Goal: Transaction & Acquisition: Purchase product/service

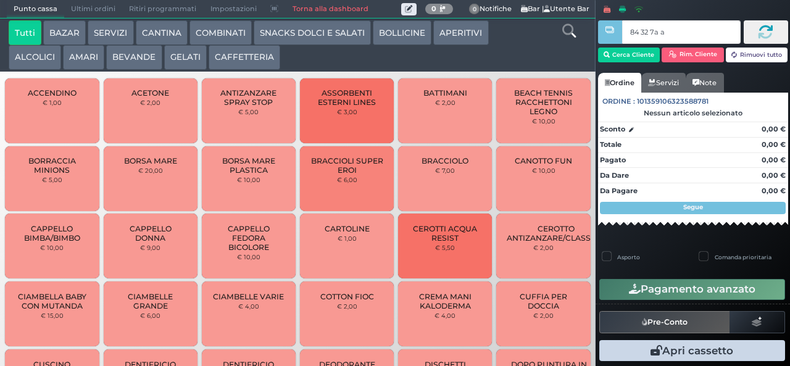
type input "84 32 7a af"
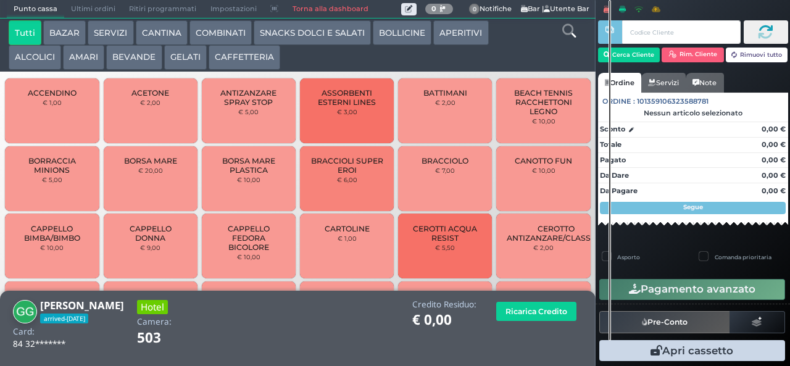
click at [125, 59] on button "BEVANDE" at bounding box center [134, 57] width 56 height 25
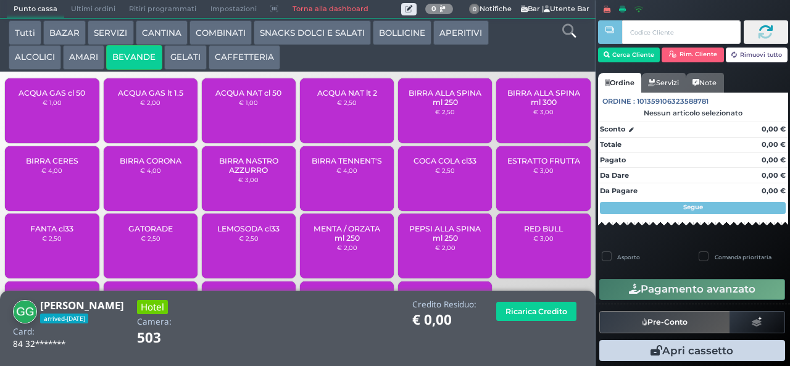
click at [338, 98] on span "ACQUA NAT lt 2" at bounding box center [347, 92] width 60 height 9
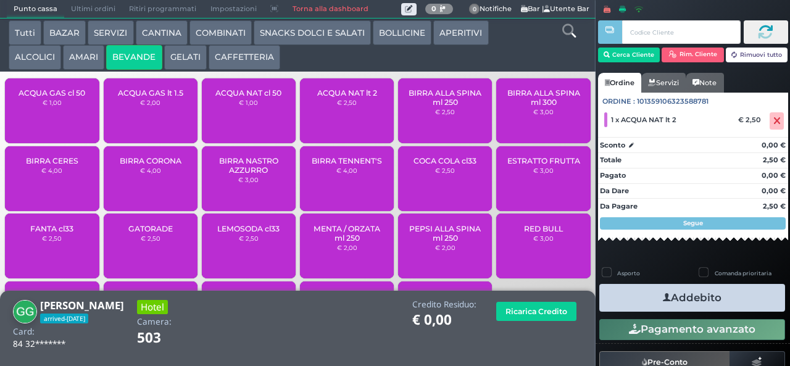
click at [338, 119] on div "ACQUA NAT lt 2 € 2,50" at bounding box center [347, 110] width 94 height 65
click at [663, 297] on icon "button" at bounding box center [667, 297] width 8 height 13
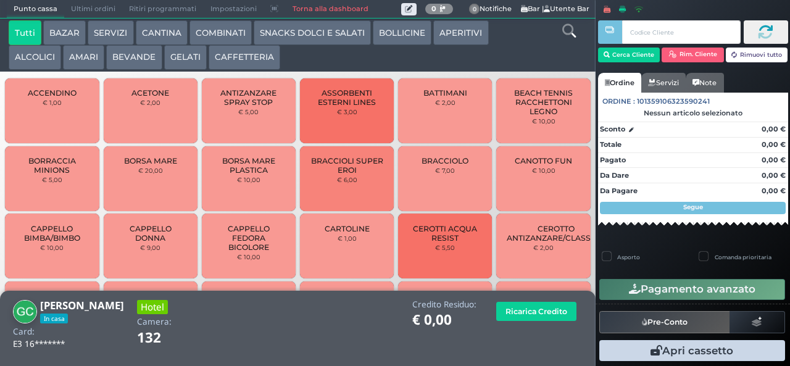
click at [219, 25] on button "COMBINATI" at bounding box center [221, 32] width 62 height 25
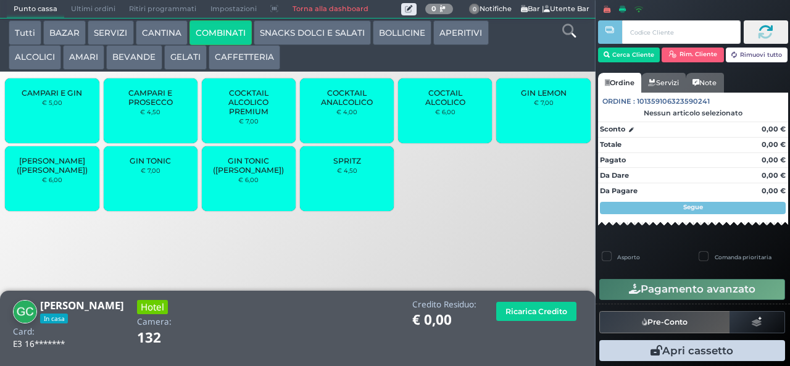
click at [157, 166] on span "GIN TONIC" at bounding box center [150, 160] width 41 height 9
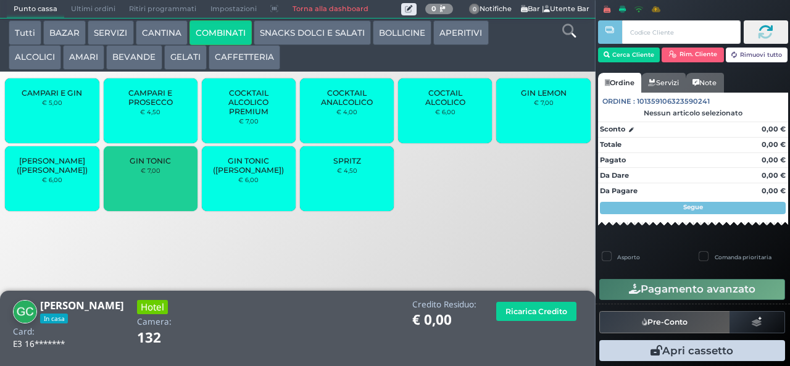
click at [151, 166] on span "GIN TONIC" at bounding box center [150, 160] width 41 height 9
click at [157, 165] on span "GIN TONIC" at bounding box center [150, 160] width 41 height 9
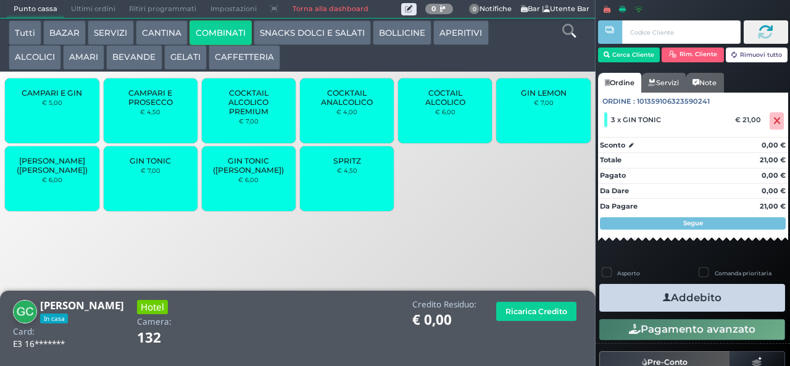
click at [647, 300] on button "Addebito" at bounding box center [693, 298] width 186 height 28
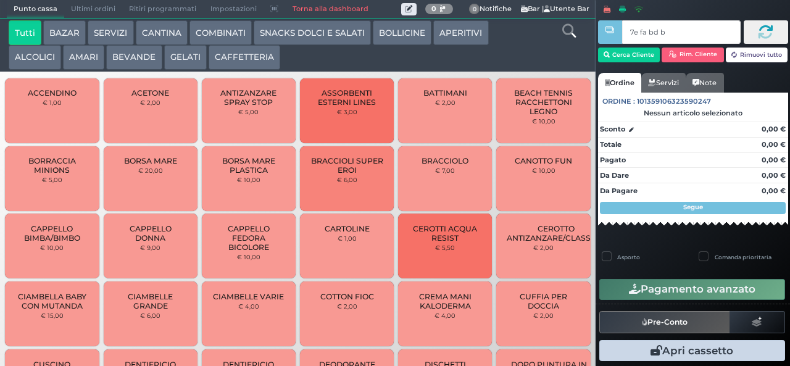
type input "7e fa bd b9"
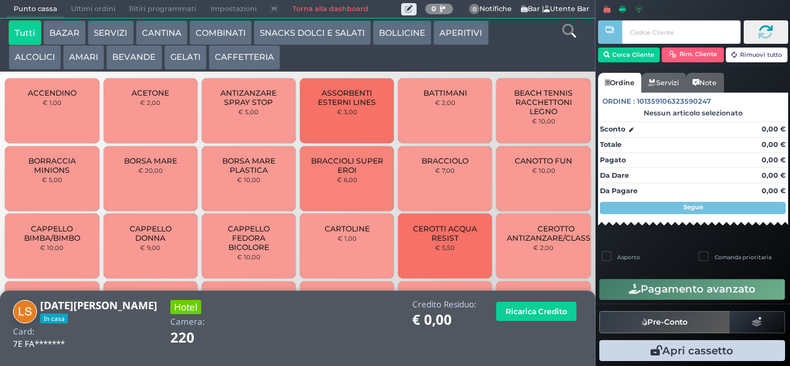
click at [189, 68] on button "GELATI" at bounding box center [185, 57] width 43 height 25
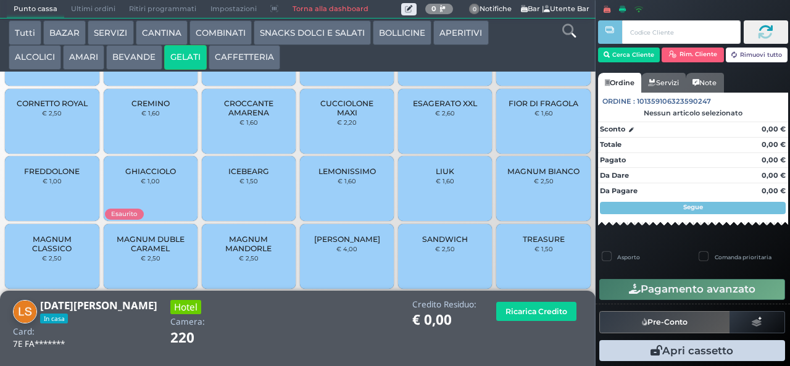
scroll to position [82, 0]
click at [515, 138] on div "FIOR DI FRAGOLA € 1,60" at bounding box center [544, 122] width 94 height 65
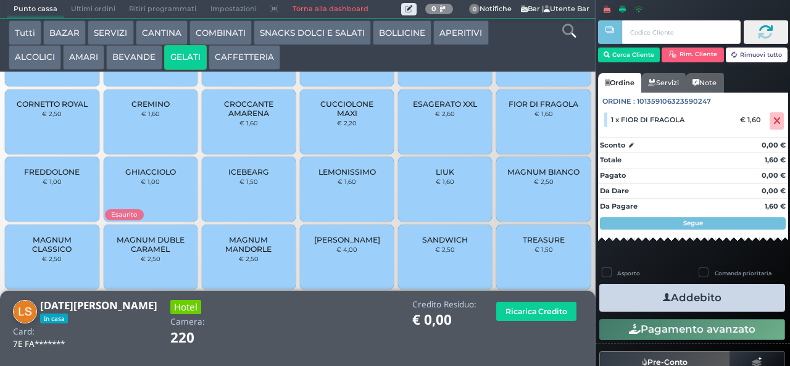
click at [220, 254] on span "MAGNUM MANDORLE" at bounding box center [248, 244] width 73 height 19
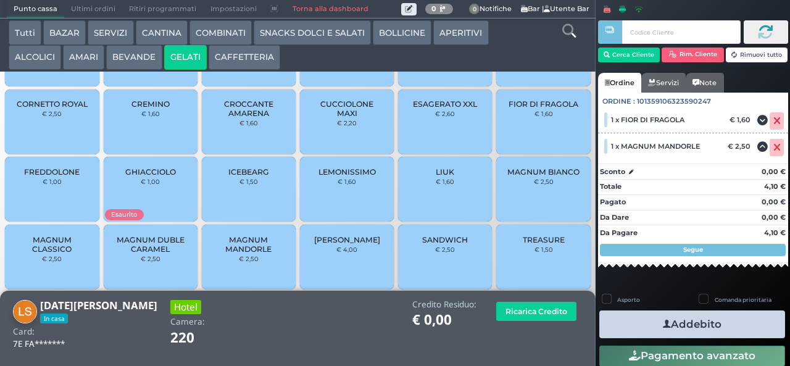
click at [613, 321] on button "Addebito" at bounding box center [693, 325] width 186 height 28
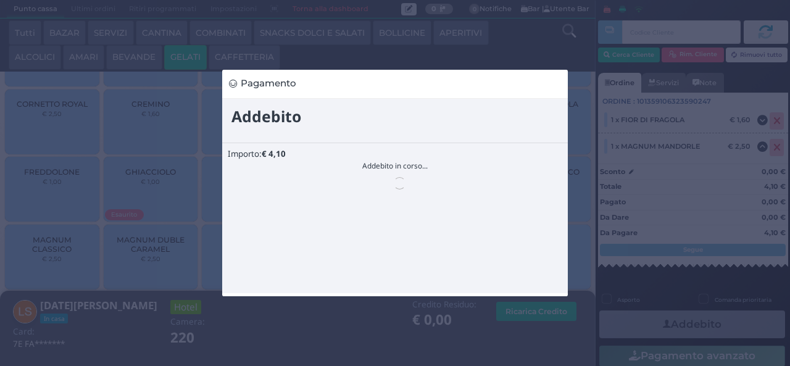
scroll to position [0, 0]
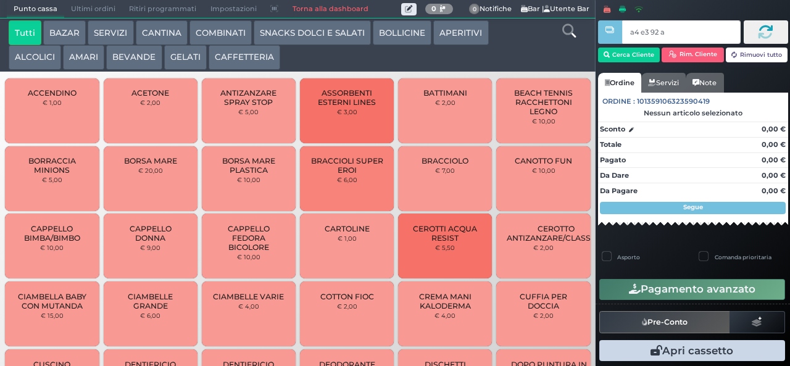
type input "a4 e3 92 af"
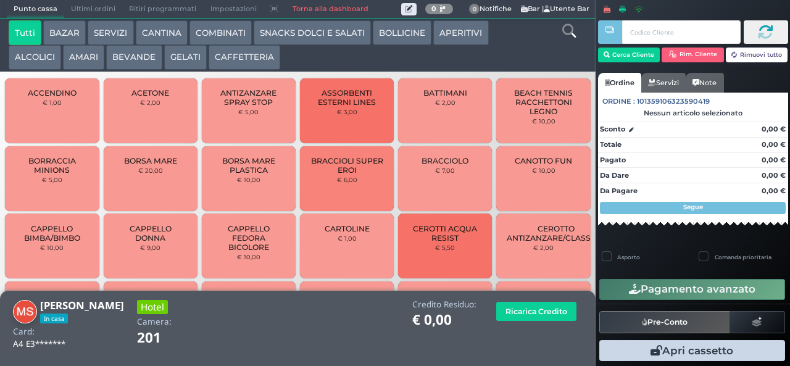
click at [21, 63] on button "ALCOLICI" at bounding box center [35, 57] width 52 height 25
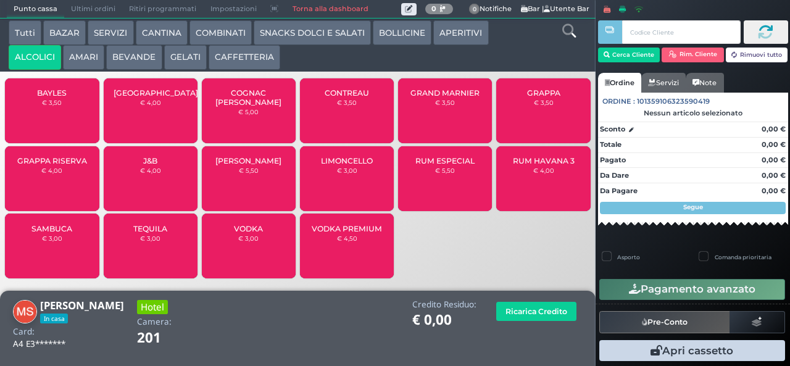
click at [335, 166] on span "LIMONCELLO" at bounding box center [347, 160] width 52 height 9
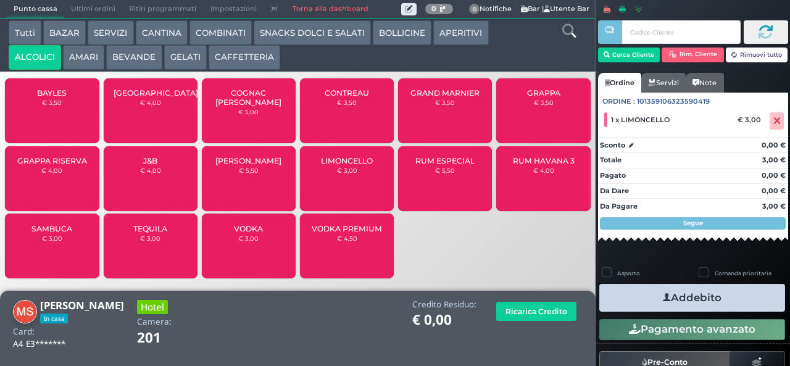
click at [626, 288] on button "Addebito" at bounding box center [693, 298] width 186 height 28
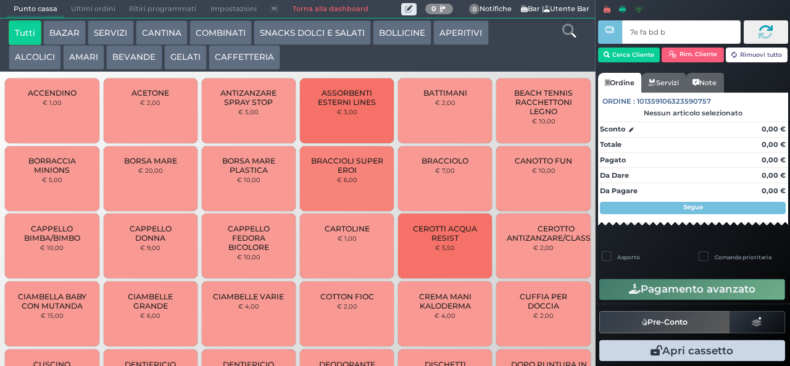
type input "7e fa bd b9"
click at [227, 31] on button "COMBINATI" at bounding box center [221, 32] width 62 height 25
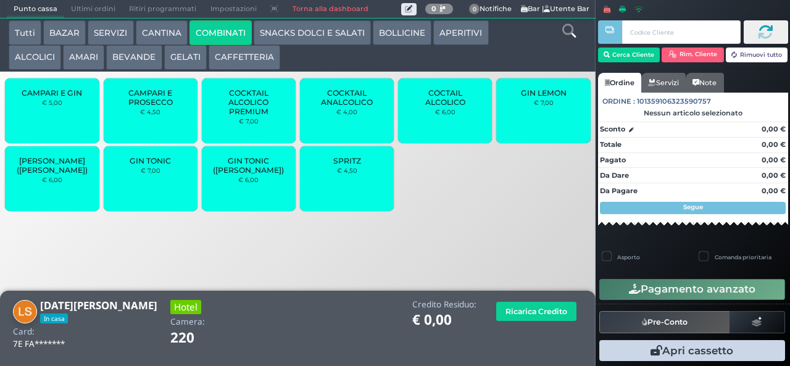
click at [151, 166] on span "GIN TONIC" at bounding box center [150, 160] width 41 height 9
click at [149, 188] on div "GIN TONIC € 7,00" at bounding box center [151, 178] width 94 height 65
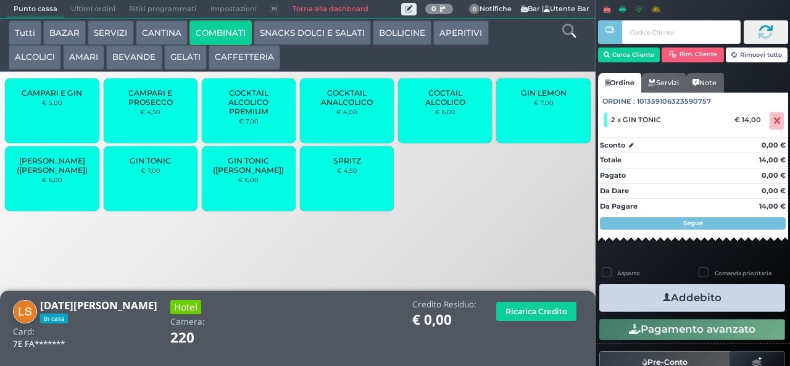
click at [353, 166] on span "SPRITZ" at bounding box center [347, 160] width 28 height 9
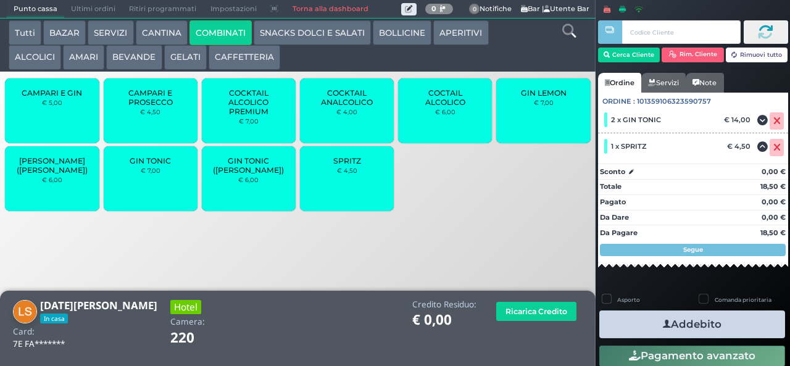
click at [90, 56] on button "AMARI" at bounding box center [83, 57] width 41 height 25
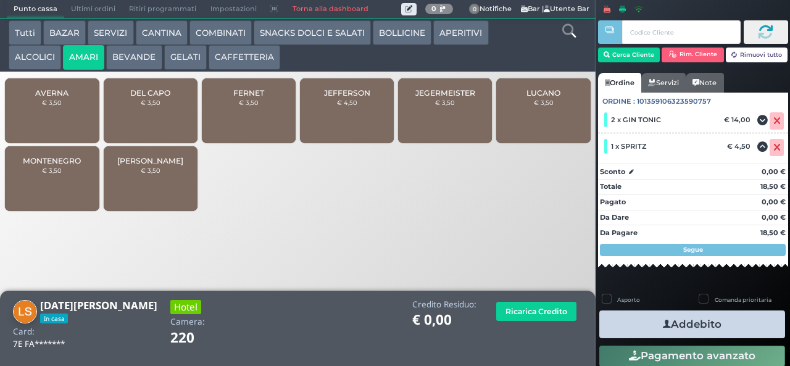
click at [57, 98] on span "AVERNA" at bounding box center [51, 92] width 33 height 9
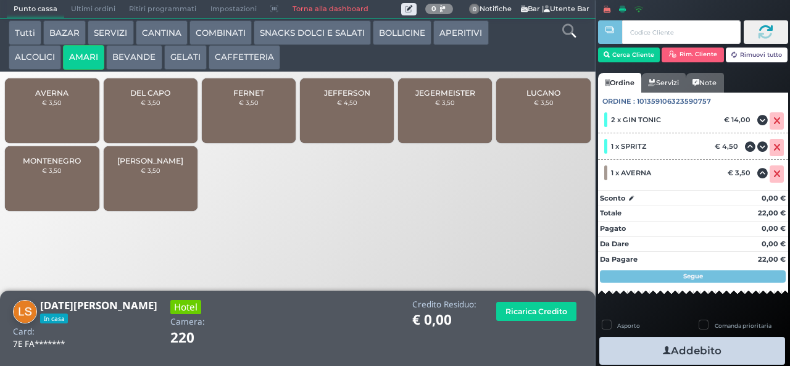
click at [663, 350] on icon "button" at bounding box center [667, 351] width 8 height 13
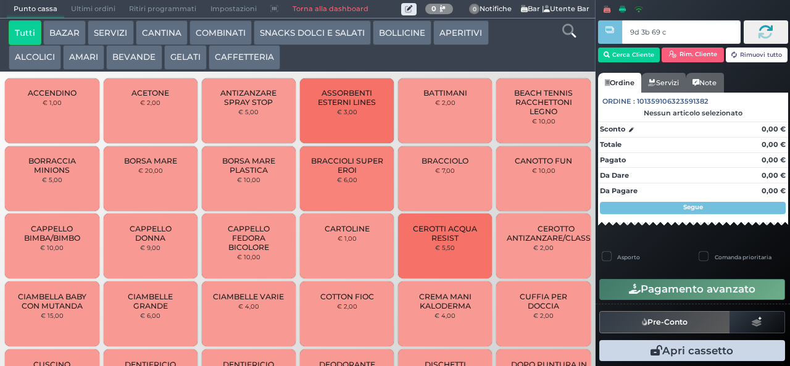
type input "9d 3b 69 c3"
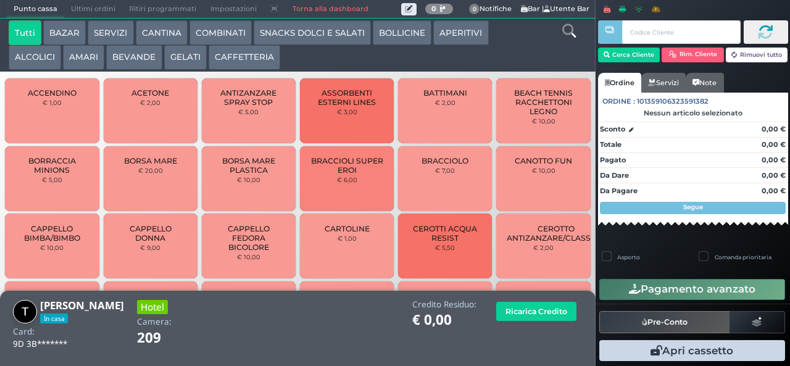
click at [144, 53] on button "BEVANDE" at bounding box center [134, 57] width 56 height 25
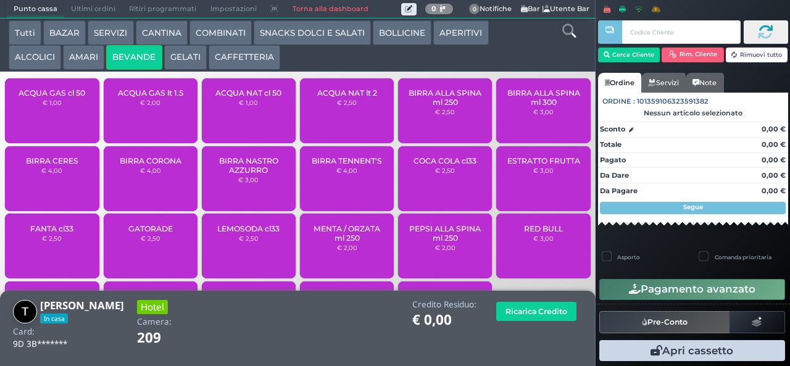
click at [138, 61] on button "BEVANDE" at bounding box center [134, 57] width 56 height 25
click at [237, 124] on div "ACQUA NAT cl 50 € 1,00" at bounding box center [249, 110] width 94 height 65
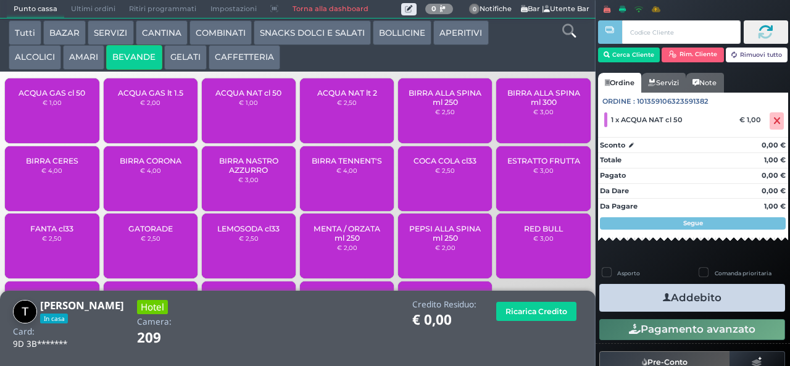
click at [663, 291] on icon "button" at bounding box center [667, 297] width 8 height 13
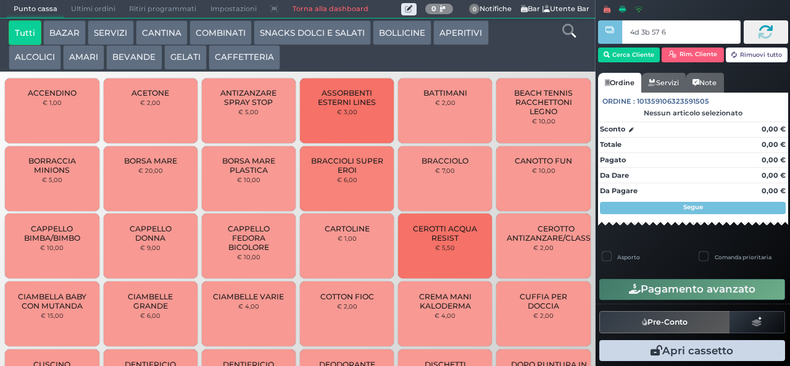
type input "4d 3b 57 66"
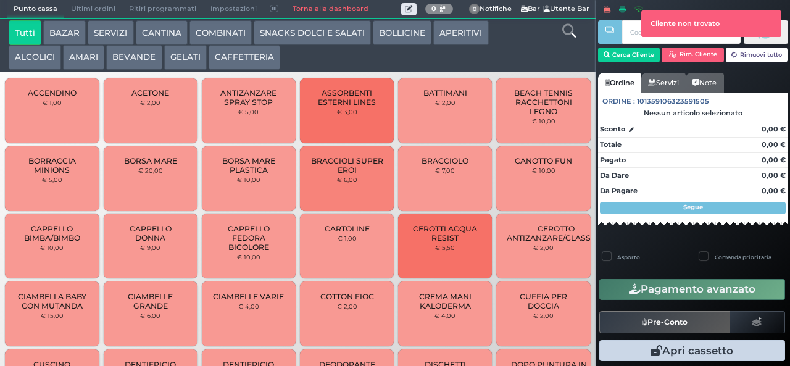
click at [634, 32] on input "text" at bounding box center [682, 31] width 118 height 23
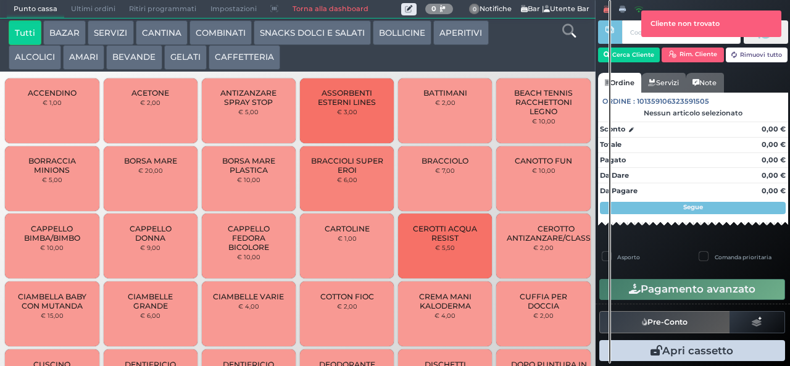
click at [623, 11] on icon at bounding box center [622, 9] width 7 height 7
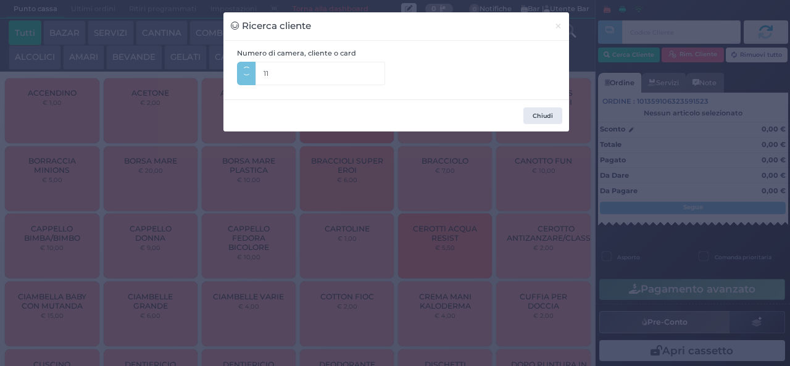
type input "112"
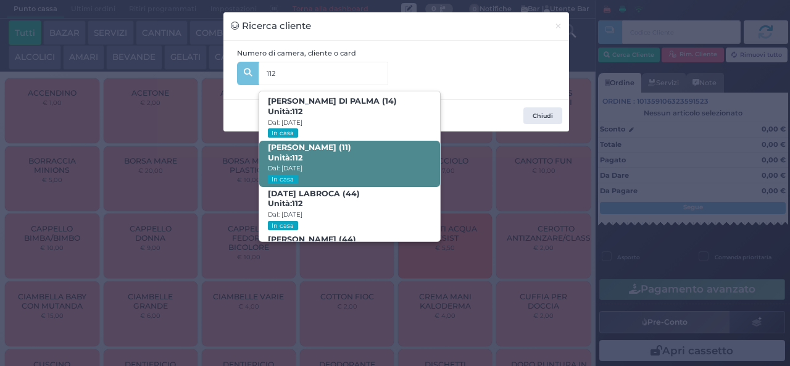
click at [299, 183] on span "RICCARDO DI PALMA (11) Unità: 112 Dal: 17/08/2025 In casa" at bounding box center [349, 164] width 181 height 46
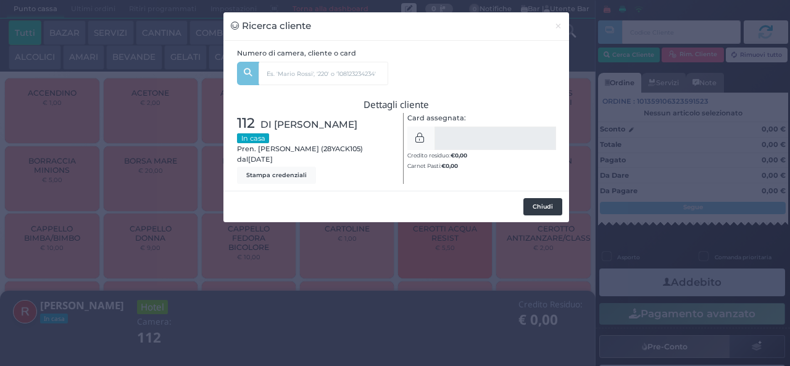
click at [534, 209] on button "Chiudi" at bounding box center [543, 206] width 39 height 17
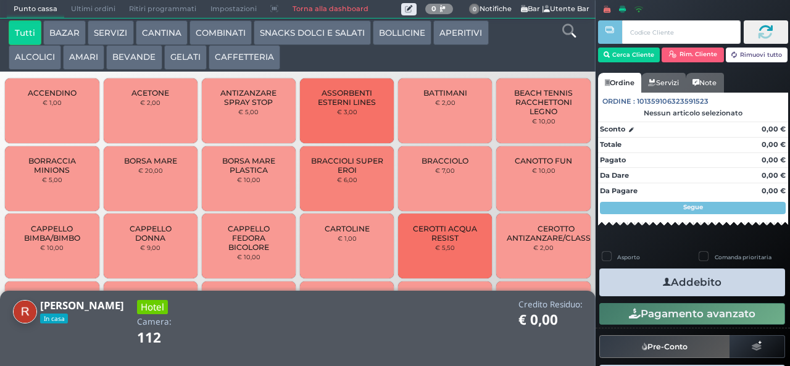
click at [32, 65] on button "ALCOLICI" at bounding box center [35, 57] width 52 height 25
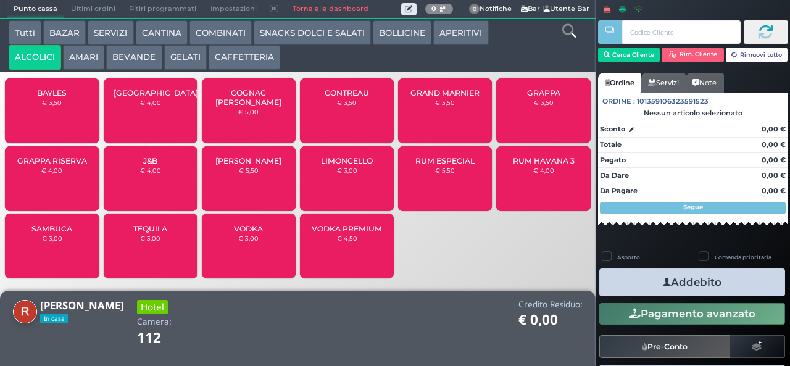
click at [93, 63] on button "AMARI" at bounding box center [83, 57] width 41 height 25
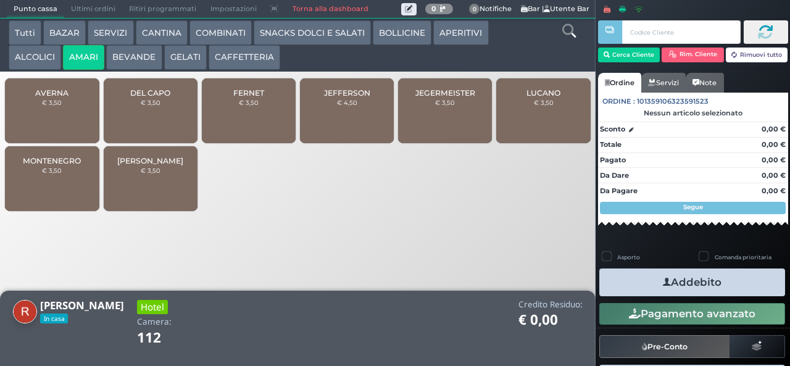
click at [245, 98] on span "FERNET" at bounding box center [248, 92] width 31 height 9
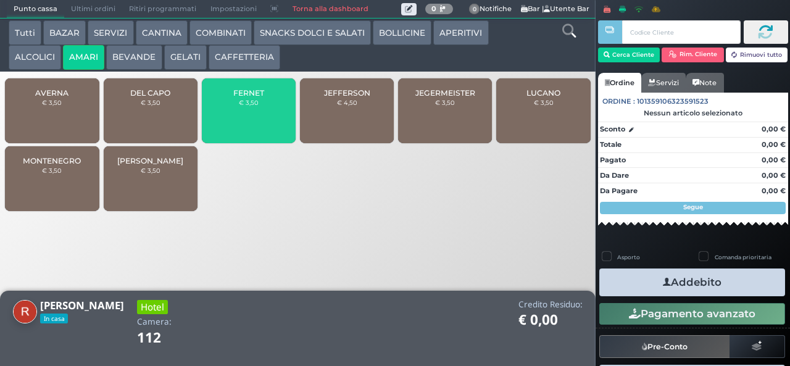
click at [241, 98] on span "FERNET" at bounding box center [248, 92] width 31 height 9
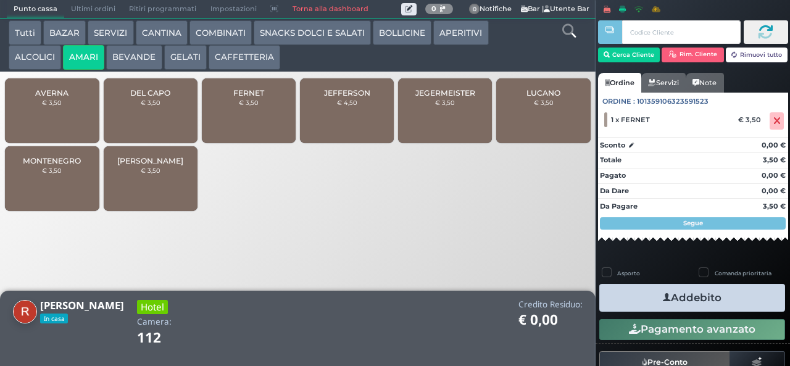
click at [242, 98] on span "FERNET" at bounding box center [248, 92] width 31 height 9
click at [631, 305] on button "Addebito" at bounding box center [693, 298] width 186 height 28
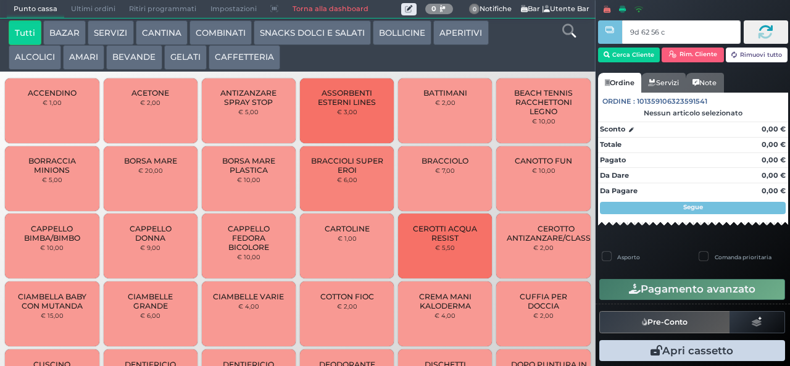
type input "9d 62 56 c3"
click at [142, 60] on button "BEVANDE" at bounding box center [134, 57] width 56 height 25
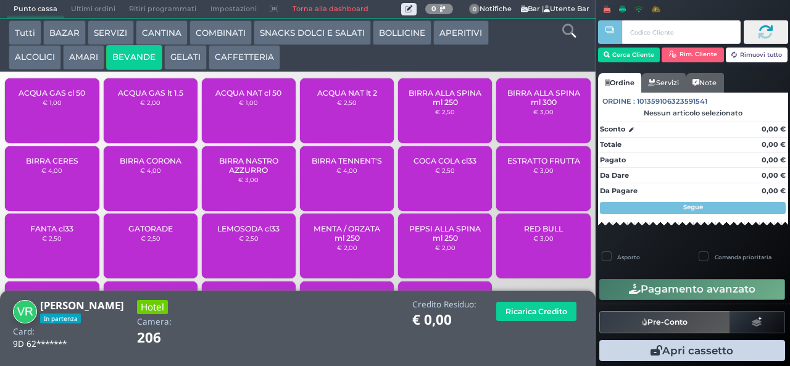
click at [239, 98] on span "ACQUA NAT cl 50" at bounding box center [249, 92] width 66 height 9
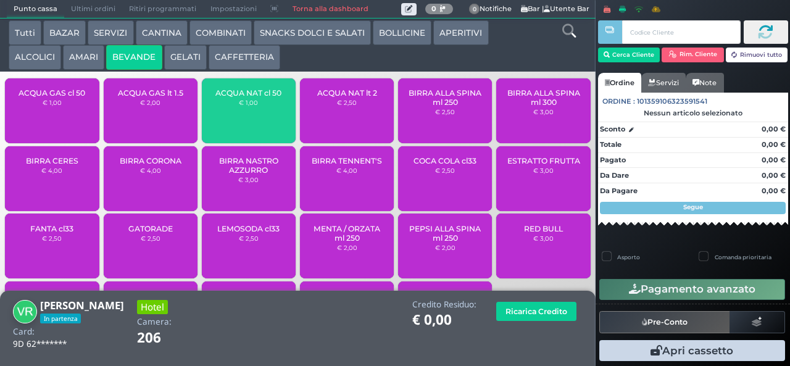
click at [237, 98] on span "ACQUA NAT cl 50" at bounding box center [249, 92] width 66 height 9
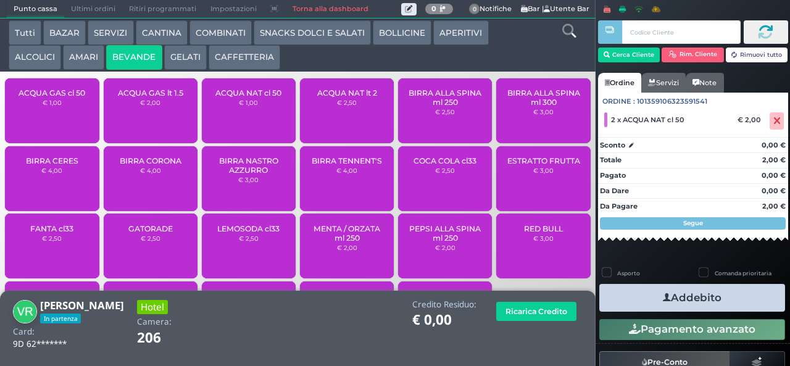
click at [663, 296] on icon "button" at bounding box center [667, 297] width 8 height 13
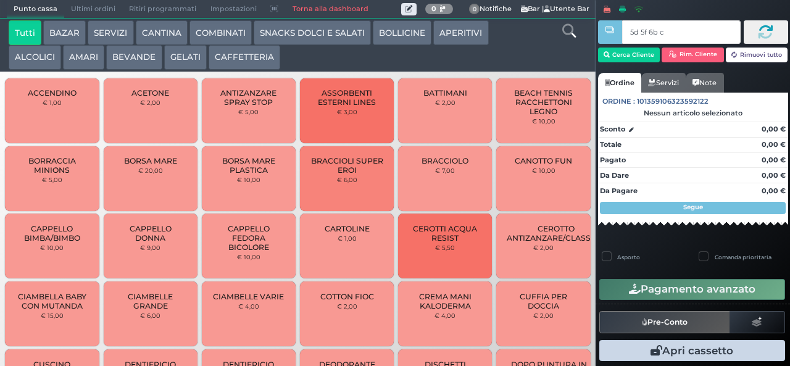
type input "5d 5f 6b c3"
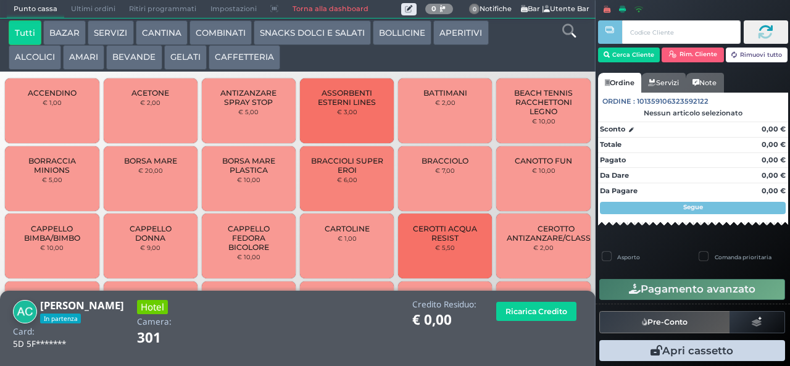
click at [128, 65] on button "BEVANDE" at bounding box center [134, 57] width 56 height 25
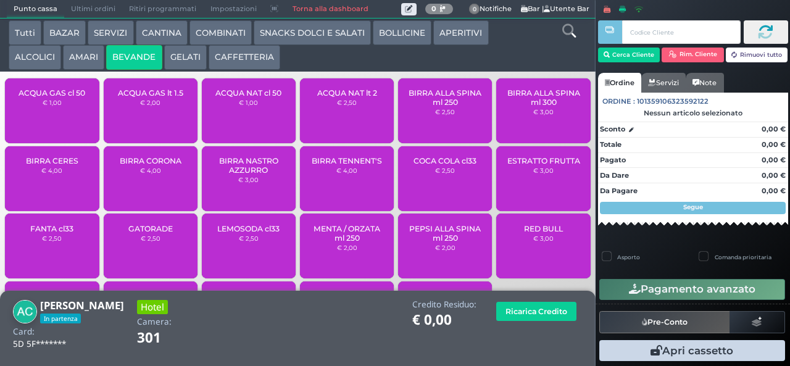
click at [333, 105] on div "ACQUA NAT lt 2 € 2,50" at bounding box center [347, 110] width 94 height 65
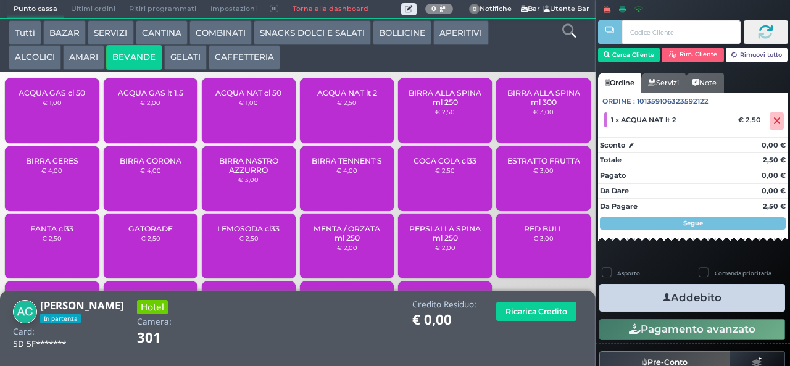
click at [631, 297] on button "Addebito" at bounding box center [693, 298] width 186 height 28
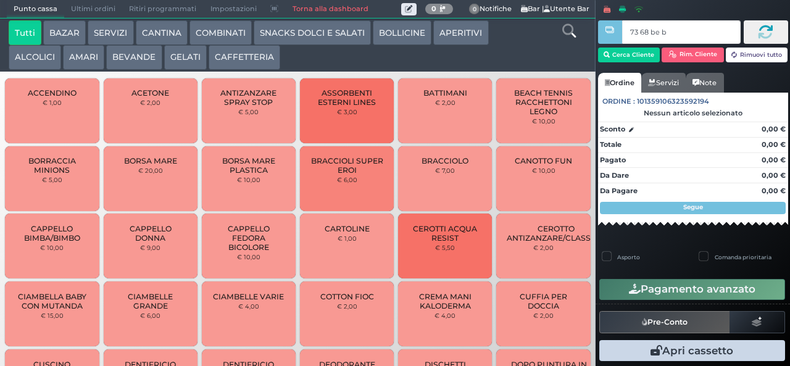
type input "73 68 be b9"
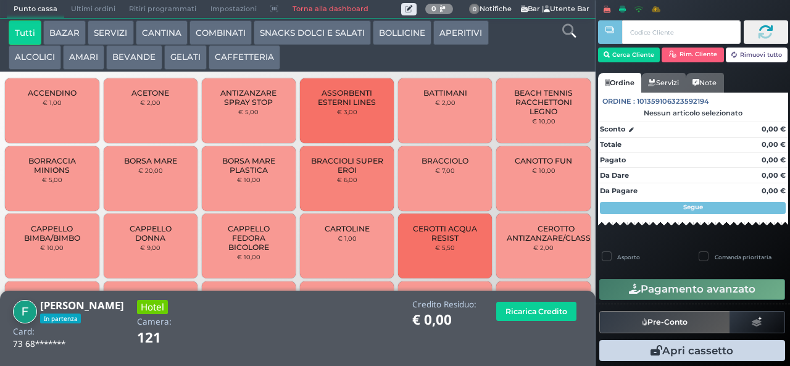
click at [285, 33] on button "SNACKS DOLCI E SALATI" at bounding box center [312, 32] width 117 height 25
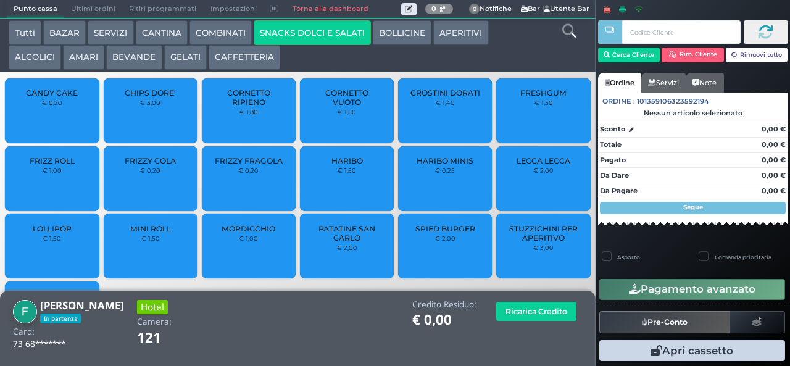
click at [439, 174] on small "€ 0,25" at bounding box center [445, 170] width 20 height 7
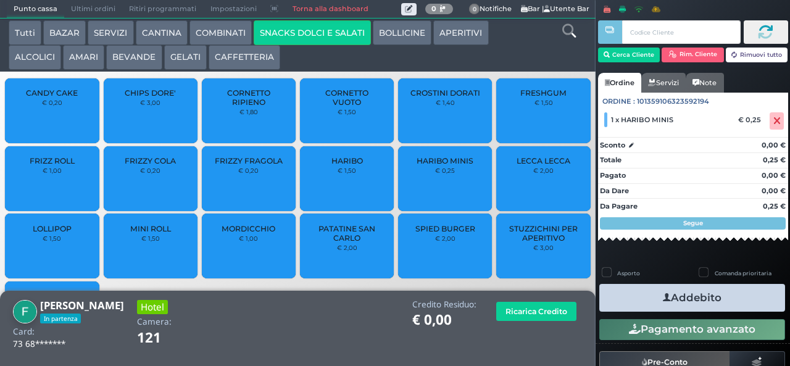
click at [640, 301] on button "Addebito" at bounding box center [693, 298] width 186 height 28
